Goal: Information Seeking & Learning: Check status

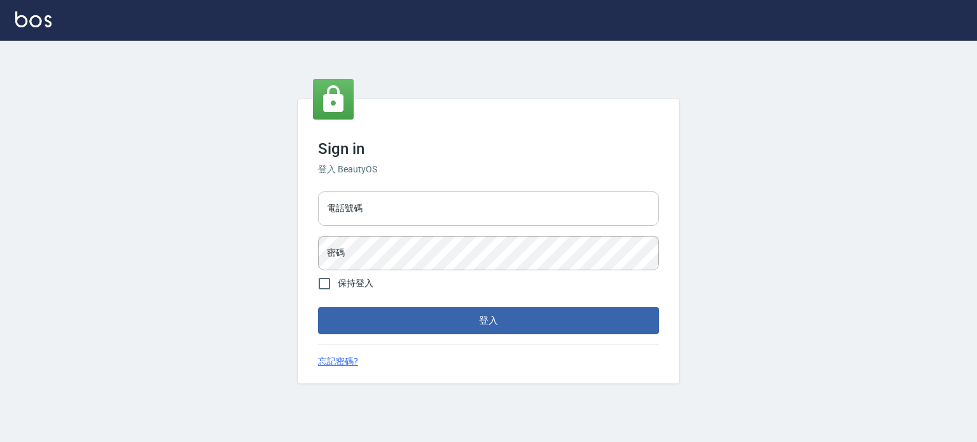
drag, startPoint x: 0, startPoint y: 0, endPoint x: 363, endPoint y: 207, distance: 418.3
click at [363, 207] on input "電話號碼" at bounding box center [488, 209] width 341 height 34
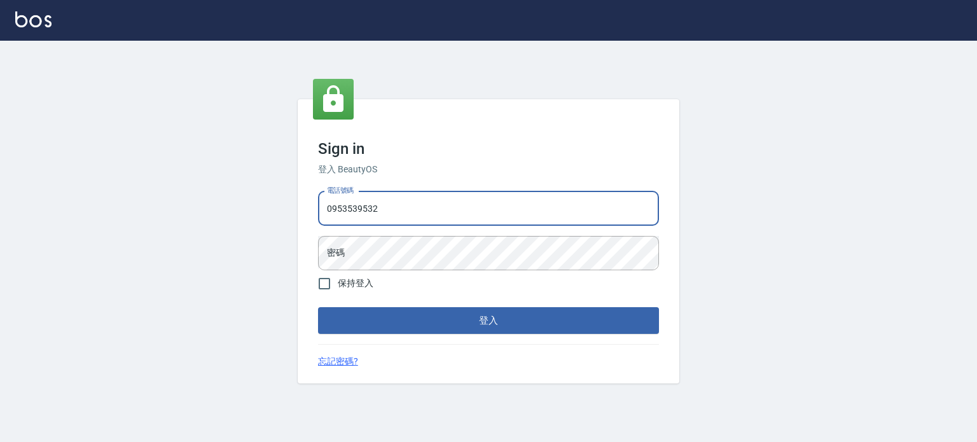
type input "0953539532"
click at [318, 307] on button "登入" at bounding box center [488, 320] width 341 height 27
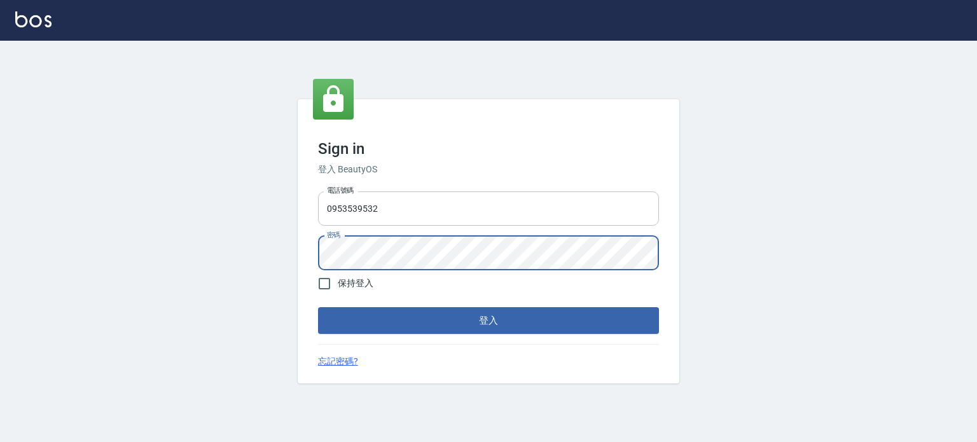
click at [318, 307] on button "登入" at bounding box center [488, 320] width 341 height 27
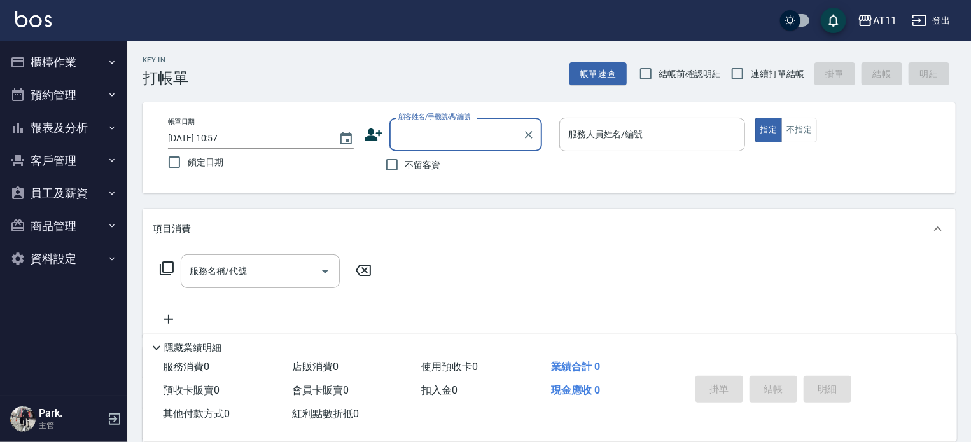
click at [57, 128] on button "報表及分析" at bounding box center [63, 127] width 117 height 33
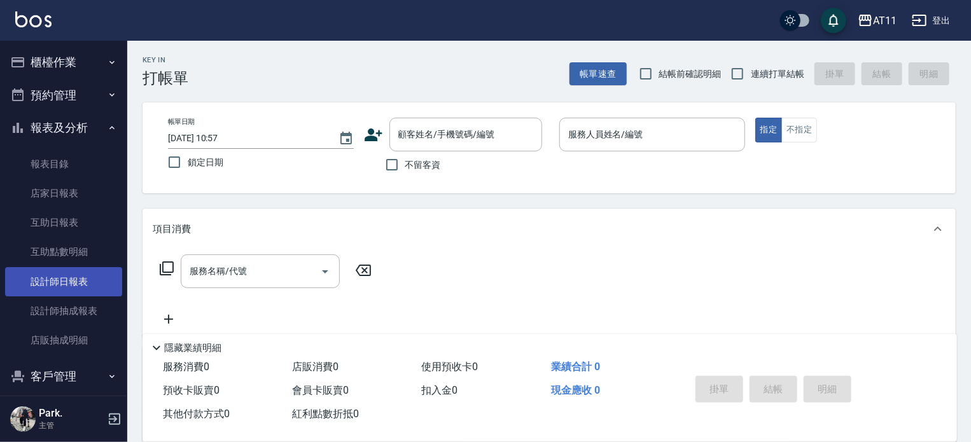
click at [53, 281] on link "設計師日報表" at bounding box center [63, 281] width 117 height 29
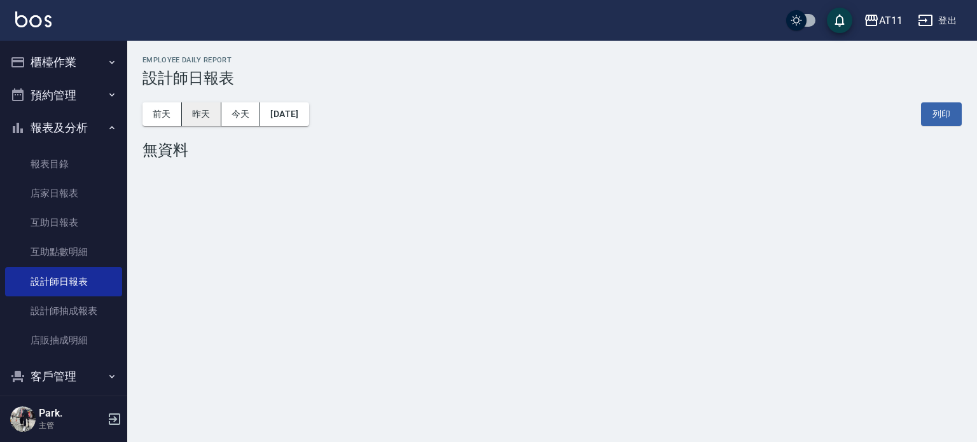
click at [216, 113] on button "昨天" at bounding box center [201, 114] width 39 height 24
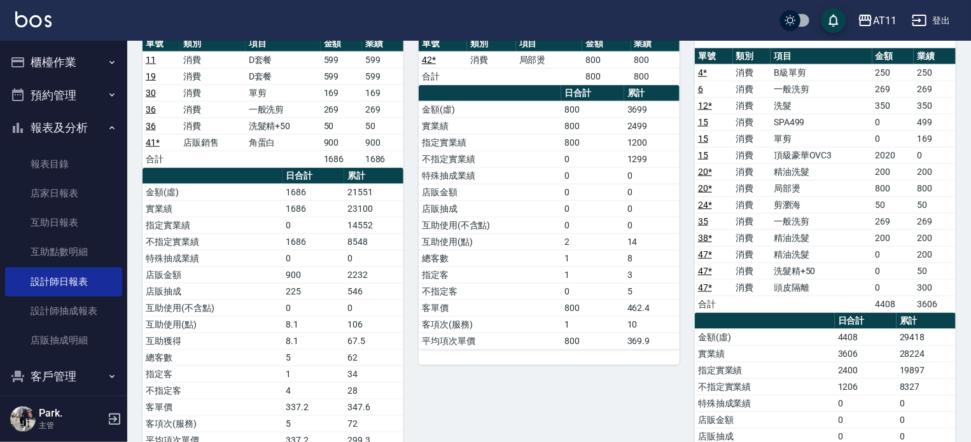
scroll to position [636, 0]
